Goal: Browse casually: Explore the website without a specific task or goal

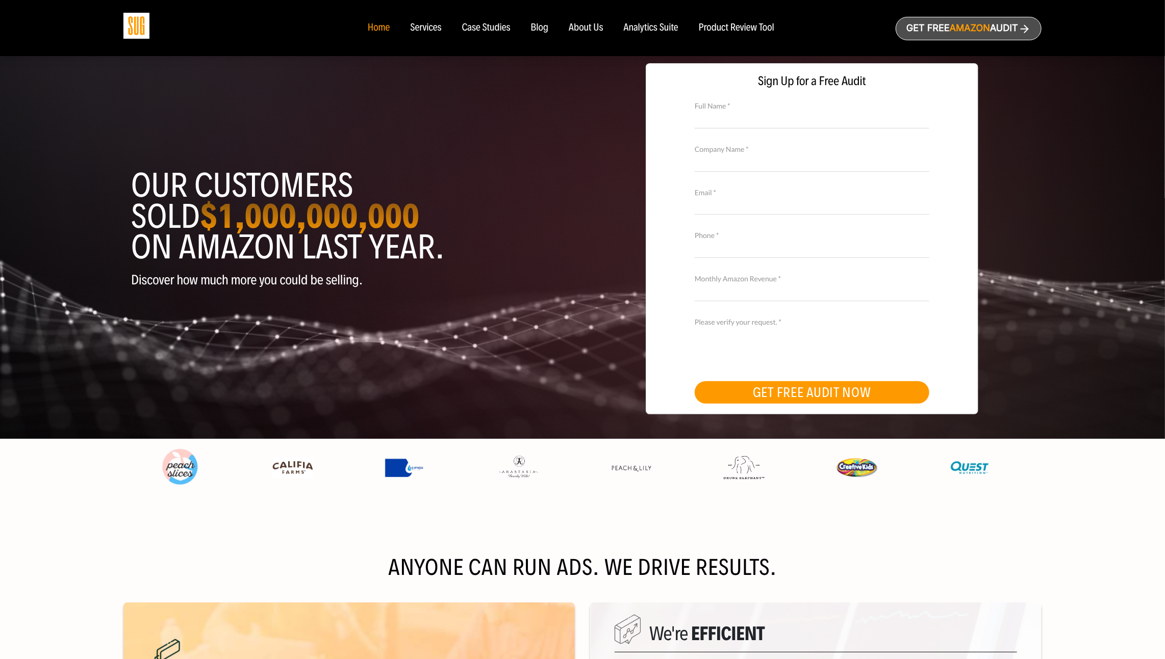
click at [191, 183] on h1 "Our customers sold $1,000,000,000 on Amazon last year." at bounding box center [353, 216] width 444 height 92
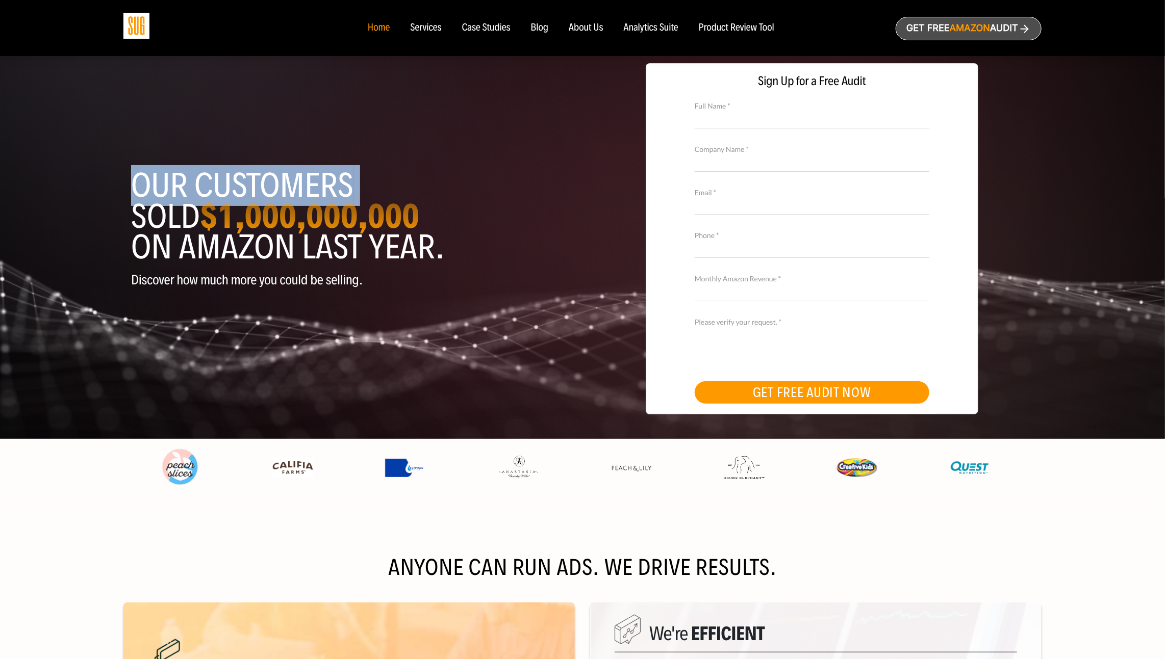
click at [191, 183] on h1 "Our customers sold $1,000,000,000 on Amazon last year." at bounding box center [353, 216] width 444 height 92
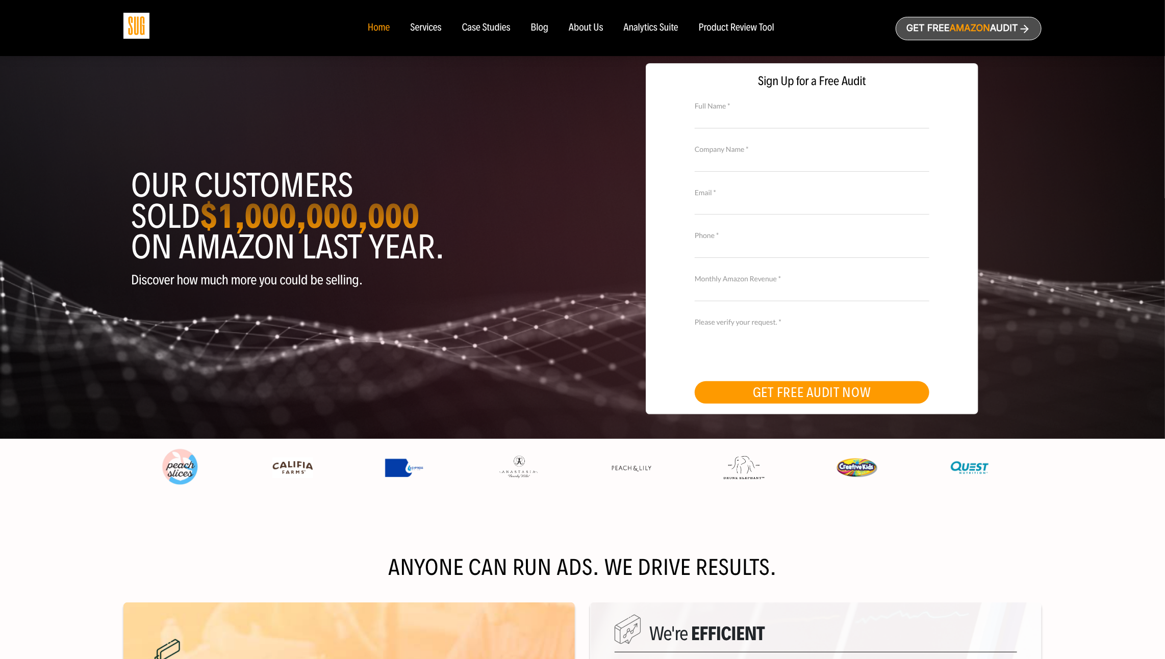
click at [207, 237] on h1 "Our customers sold $1,000,000,000 on Amazon last year." at bounding box center [353, 216] width 444 height 92
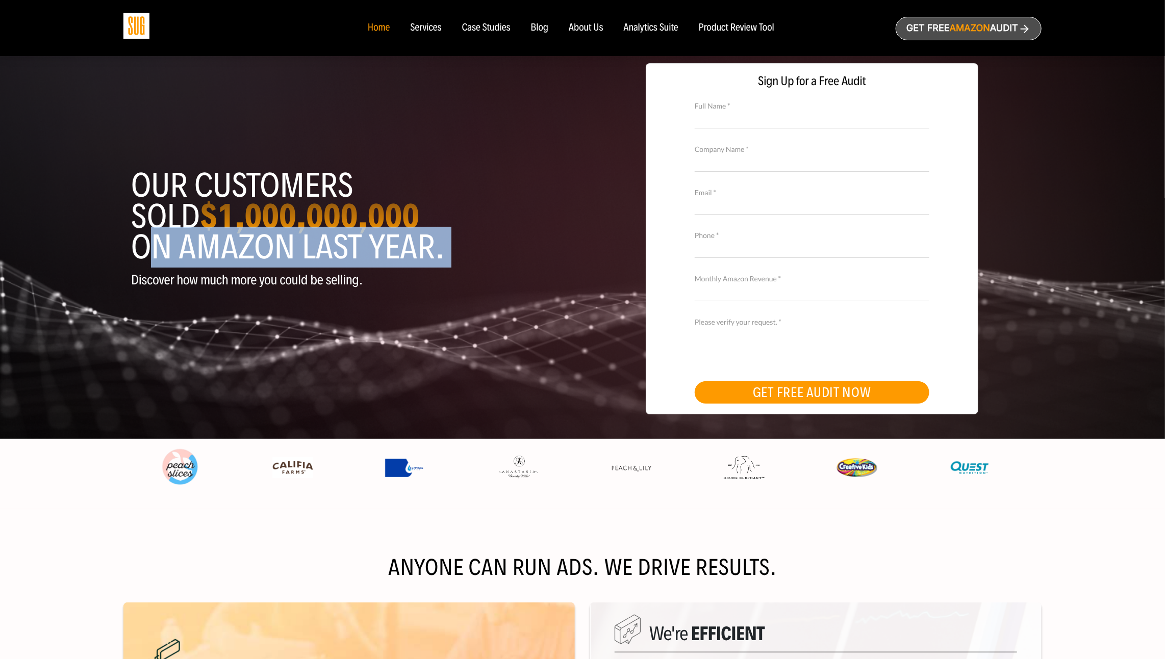
click at [207, 237] on h1 "Our customers sold $1,000,000,000 on Amazon last year." at bounding box center [353, 216] width 444 height 92
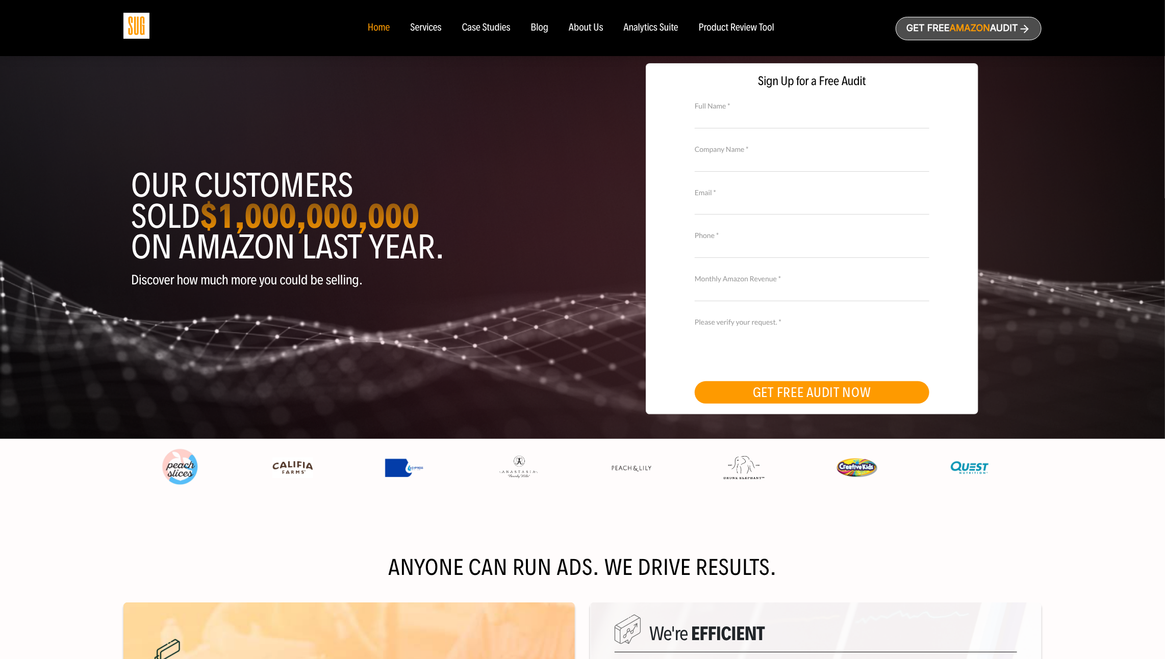
click at [208, 215] on strong "$1,000,000,000" at bounding box center [309, 216] width 219 height 42
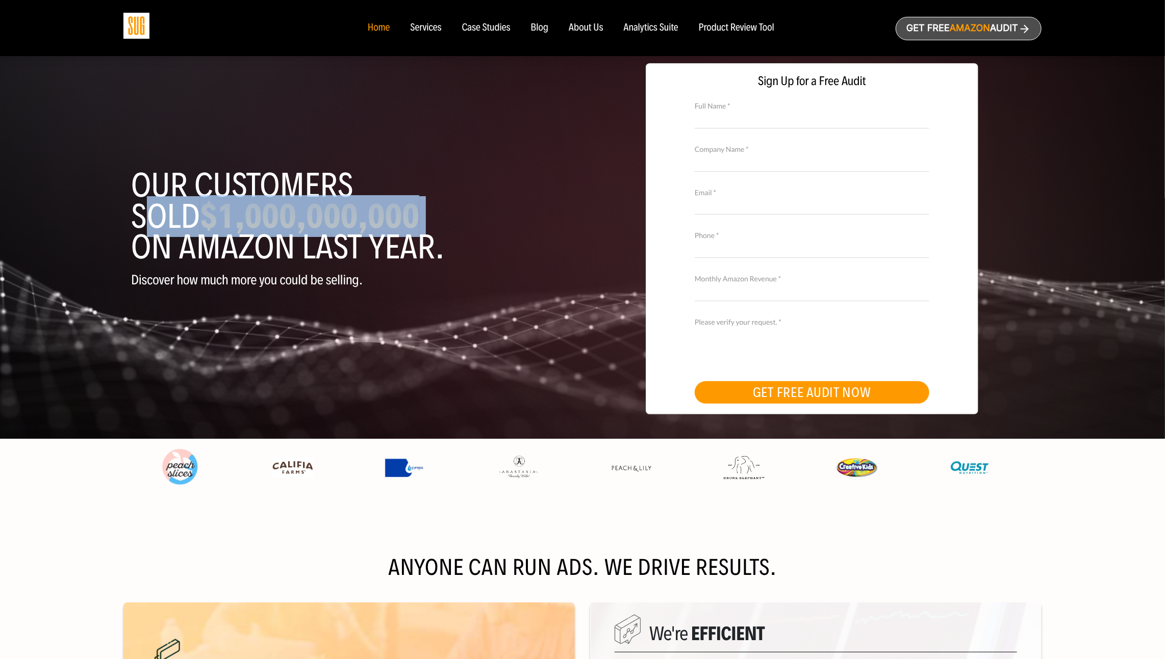
click at [208, 215] on strong "$1,000,000,000" at bounding box center [309, 216] width 219 height 42
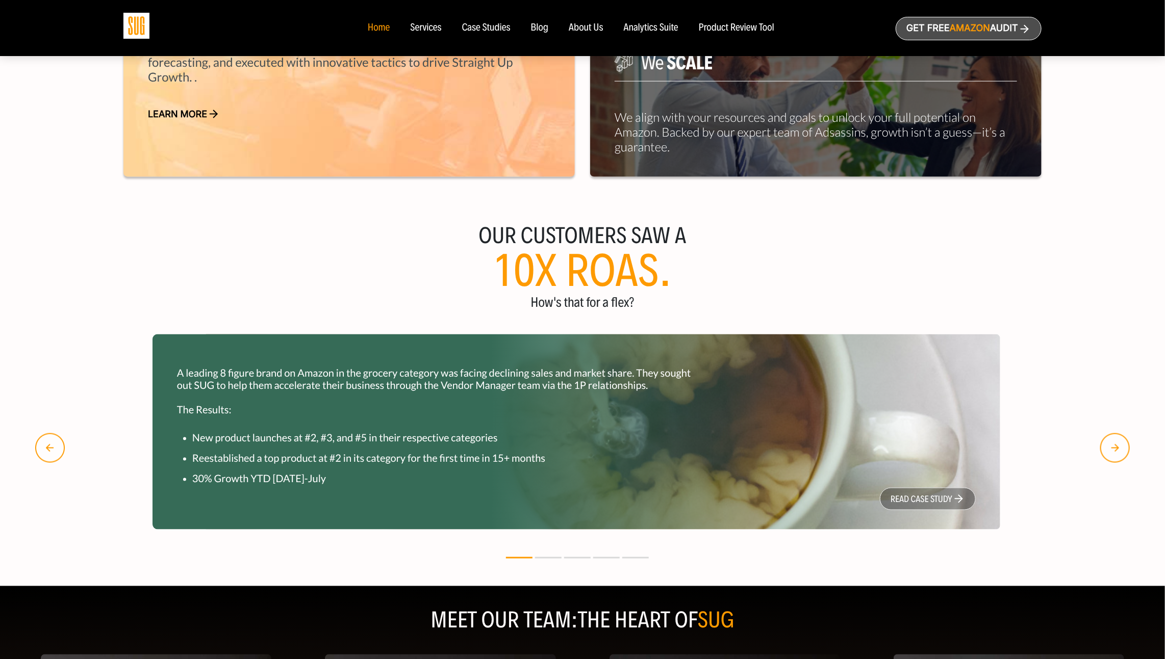
scroll to position [712, 0]
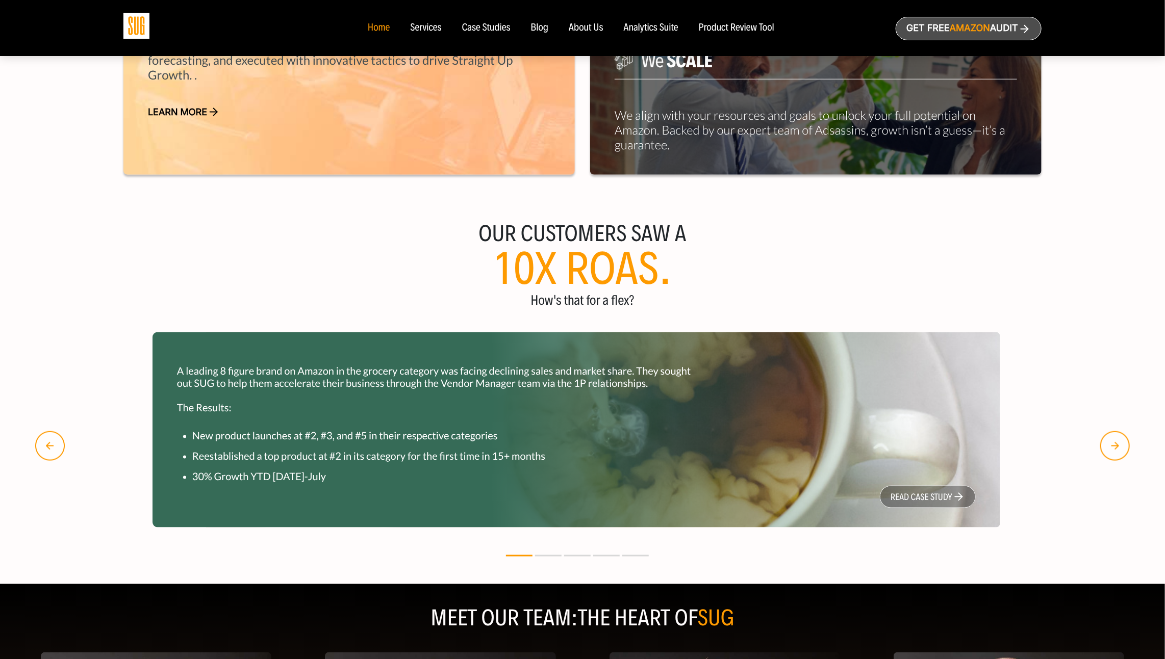
click at [59, 450] on img "button" at bounding box center [50, 446] width 30 height 30
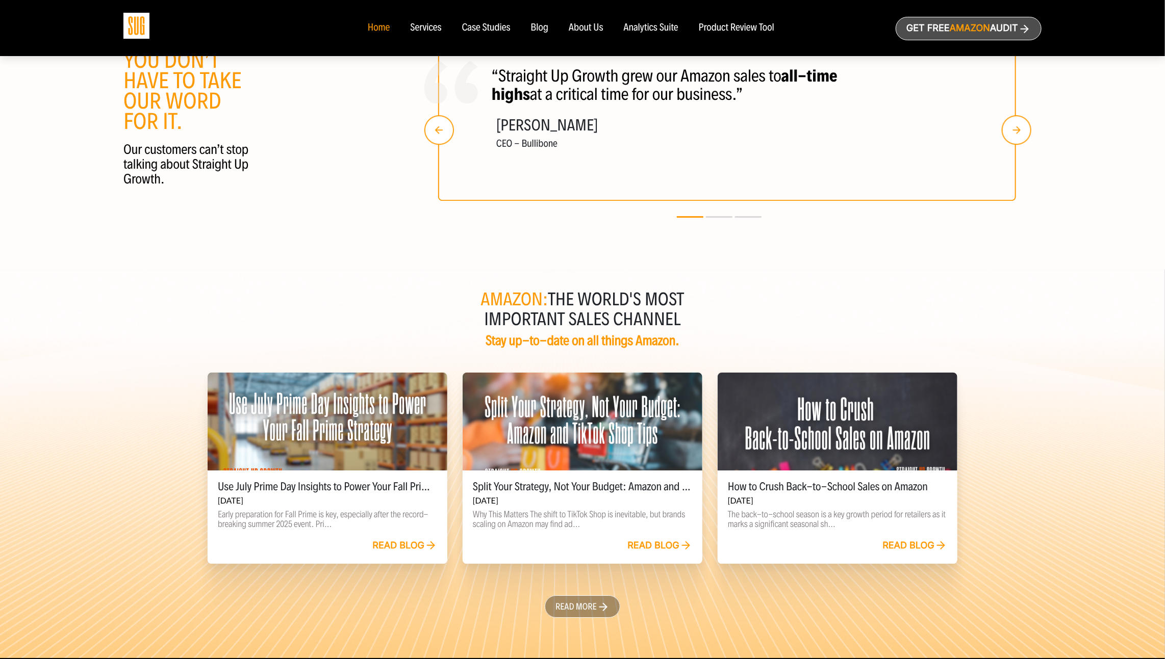
scroll to position [2189, 0]
